Goal: Task Accomplishment & Management: Use online tool/utility

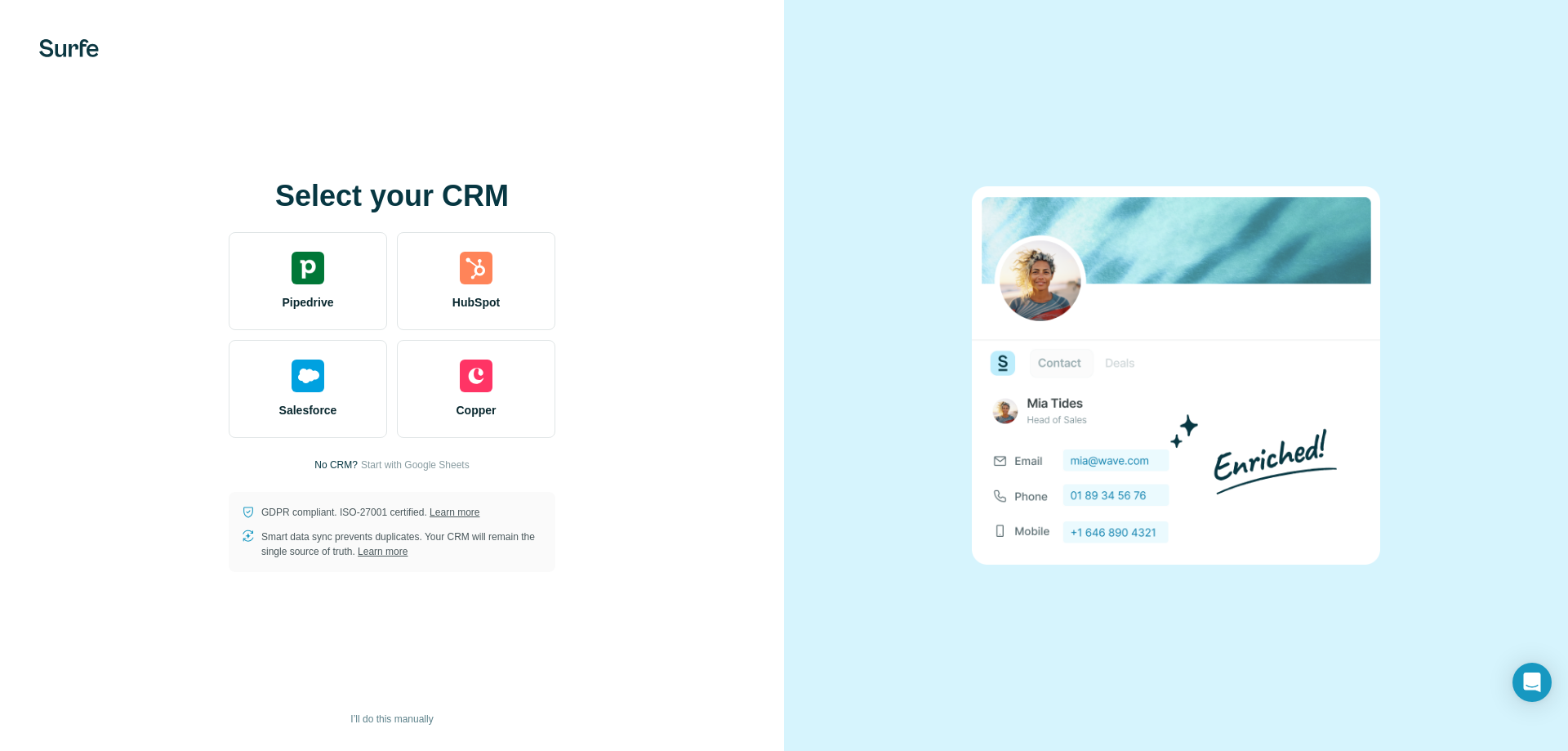
click at [330, 466] on p "No CRM?" at bounding box center [335, 465] width 43 height 14
click at [397, 458] on span "Start with Google Sheets" at bounding box center [415, 465] width 109 height 14
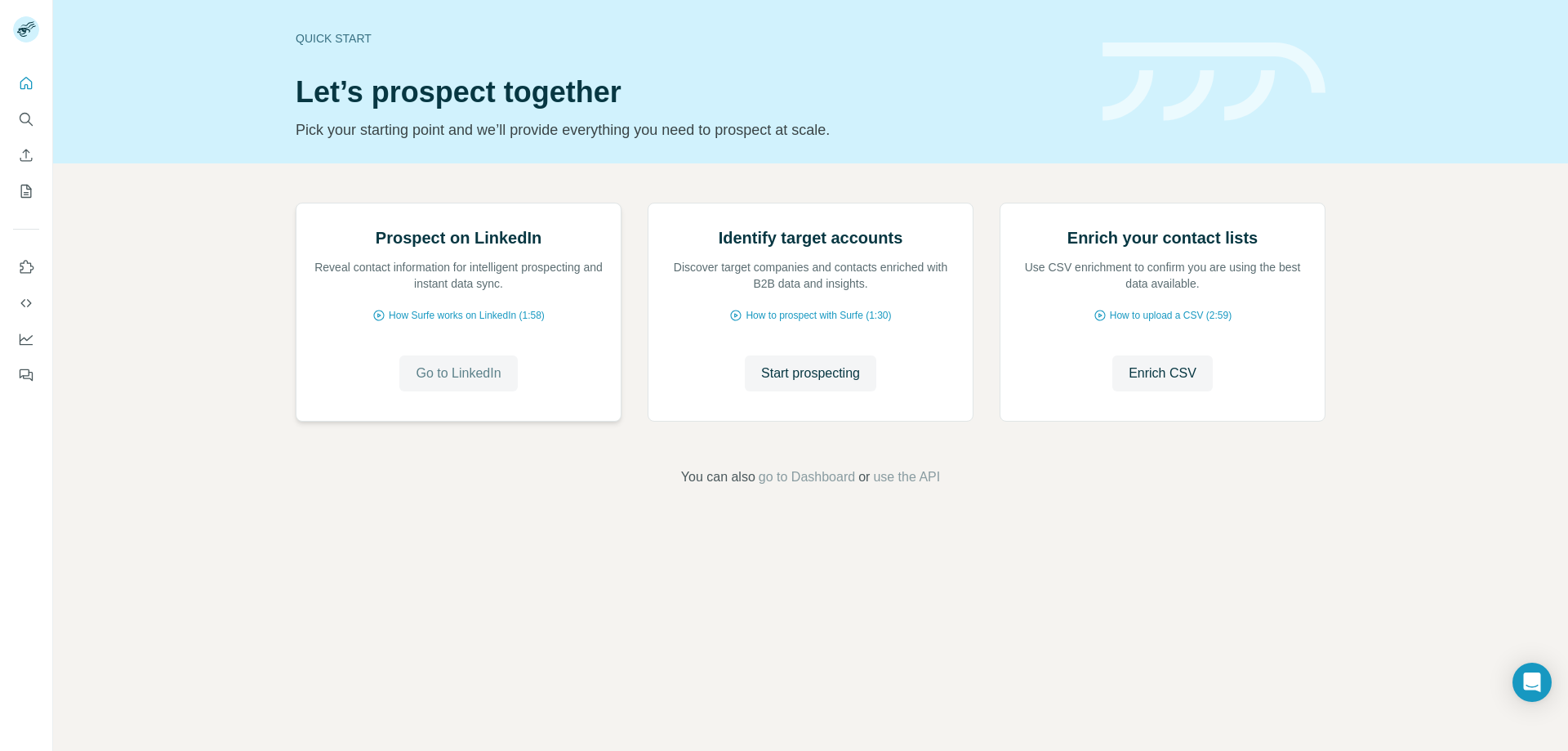
click at [490, 383] on span "Go to LinkedIn" at bounding box center [458, 373] width 85 height 19
